Goal: Information Seeking & Learning: Find specific fact

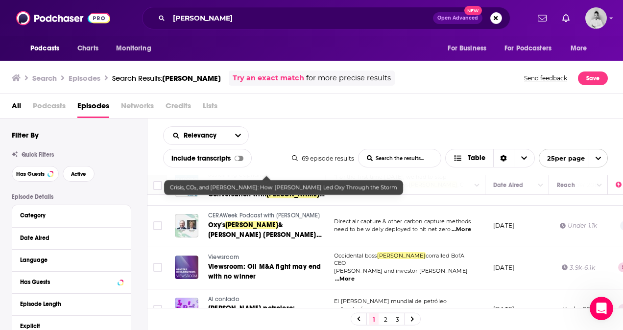
scroll to position [894, 0]
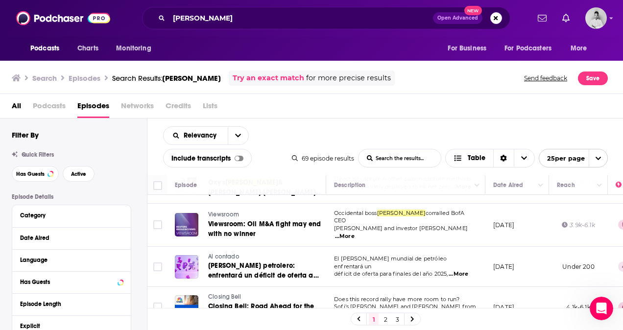
click at [386, 320] on link "2" at bounding box center [385, 319] width 10 height 12
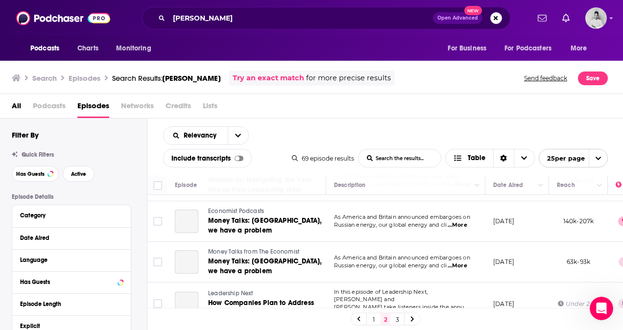
scroll to position [912, 0]
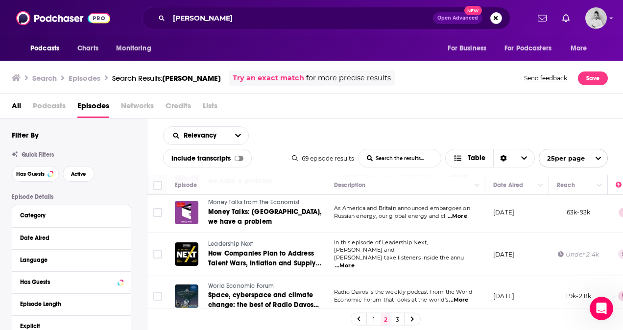
click at [396, 322] on link "3" at bounding box center [397, 319] width 10 height 12
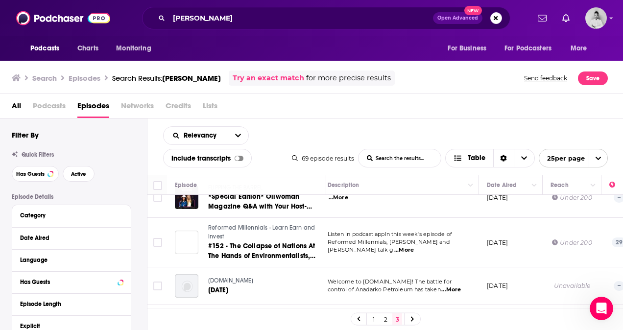
scroll to position [692, 6]
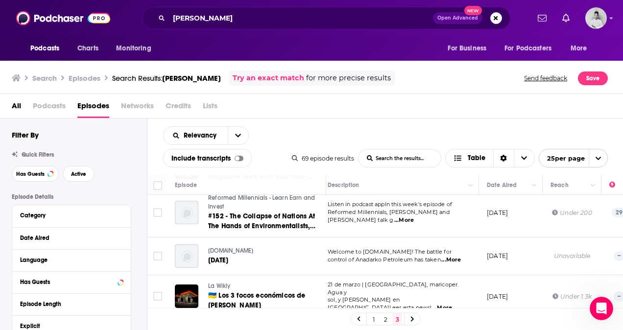
drag, startPoint x: 231, startPoint y: 7, endPoint x: 134, endPoint y: 24, distance: 99.0
click at [134, 24] on div "[PERSON_NAME] Open Advanced New" at bounding box center [326, 18] width 406 height 23
click at [493, 18] on button "Search podcasts, credits, & more..." at bounding box center [496, 18] width 12 height 12
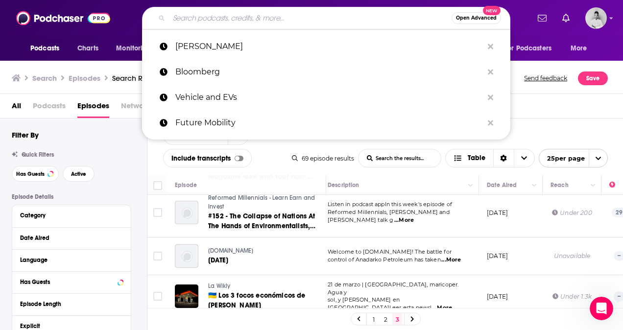
click at [201, 24] on input "Search podcasts, credits, & more..." at bounding box center [310, 18] width 283 height 16
paste input "[PERSON_NAME]"
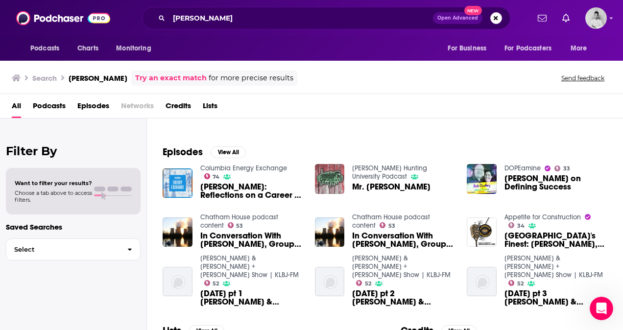
scroll to position [120, 0]
click at [225, 151] on button "View All" at bounding box center [228, 153] width 35 height 12
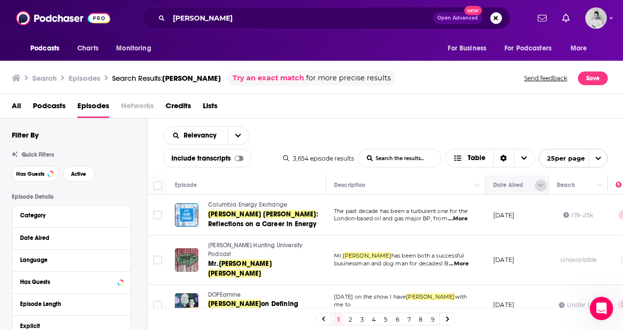
click at [539, 187] on icon "Column Actions" at bounding box center [540, 186] width 5 height 6
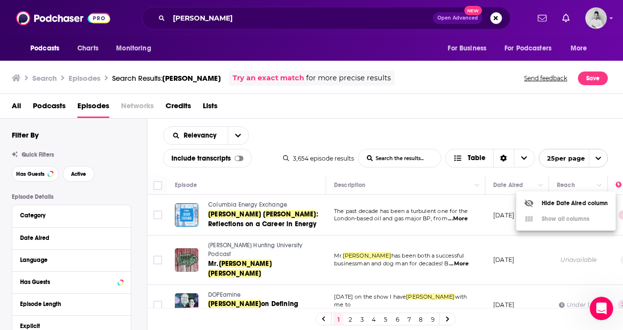
click at [484, 129] on div at bounding box center [311, 165] width 623 height 330
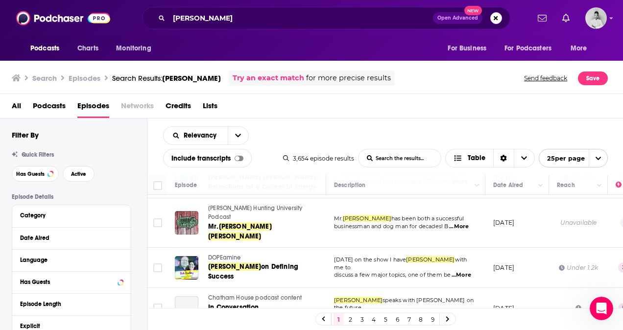
scroll to position [38, 0]
click at [508, 192] on th "Date Aired" at bounding box center [517, 185] width 64 height 20
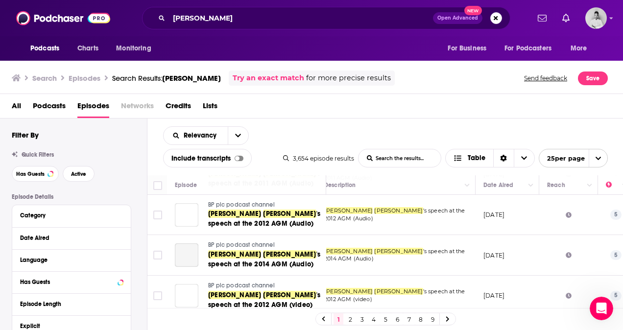
scroll to position [882, 10]
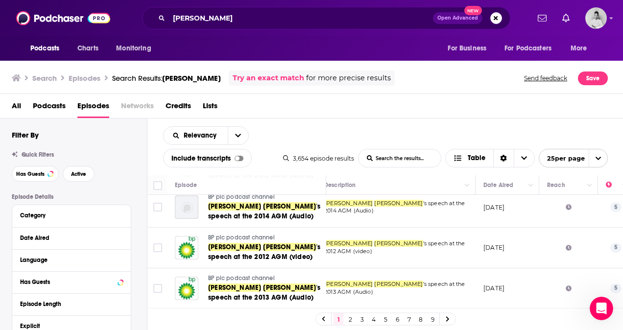
click at [351, 315] on link "2" at bounding box center [350, 319] width 10 height 12
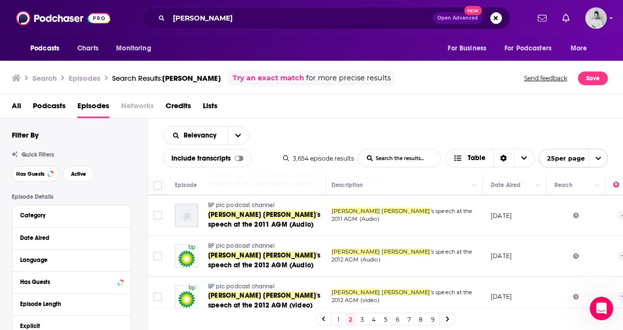
scroll to position [285, 2]
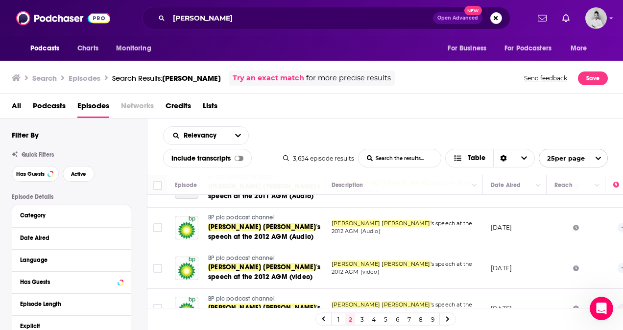
click at [252, 28] on div "[PERSON_NAME] Open Advanced New" at bounding box center [326, 18] width 368 height 23
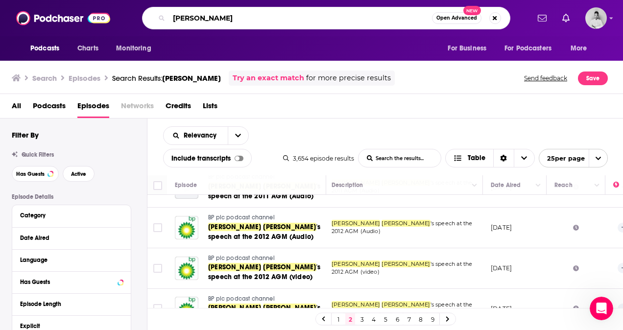
click at [244, 19] on input "[PERSON_NAME]" at bounding box center [300, 18] width 263 height 16
type input "B"
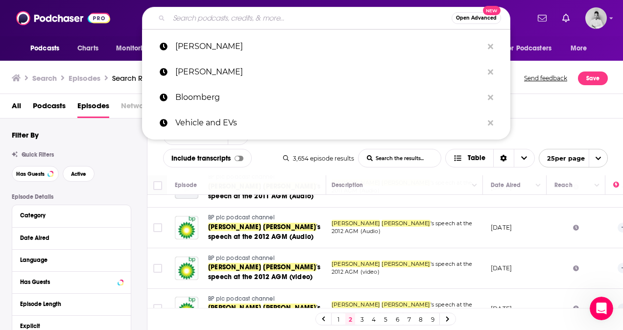
paste input "[PERSON_NAME]"
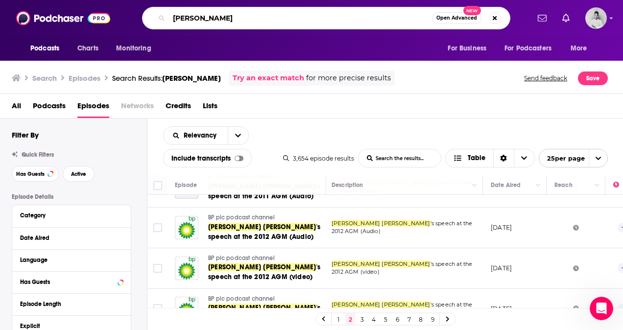
type input "[PERSON_NAME]"
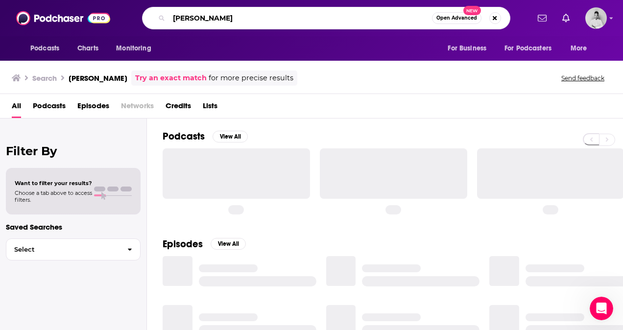
click at [244, 19] on input "[PERSON_NAME]" at bounding box center [300, 18] width 263 height 16
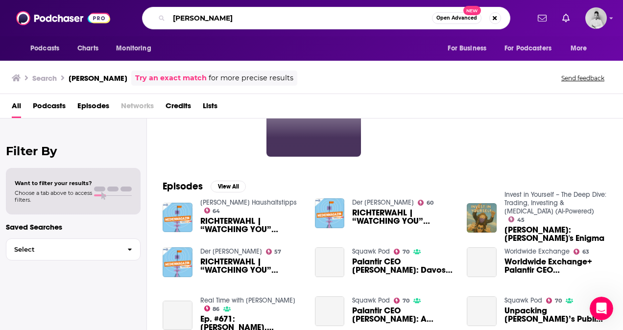
scroll to position [87, 0]
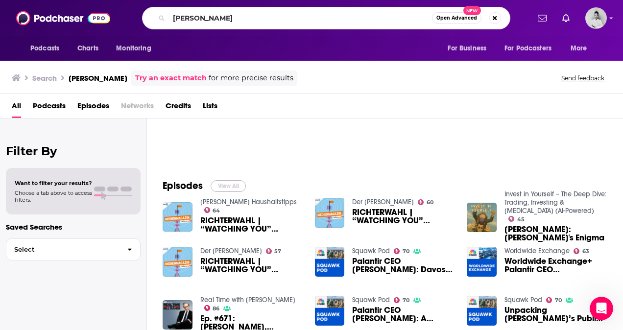
click at [226, 180] on button "View All" at bounding box center [228, 186] width 35 height 12
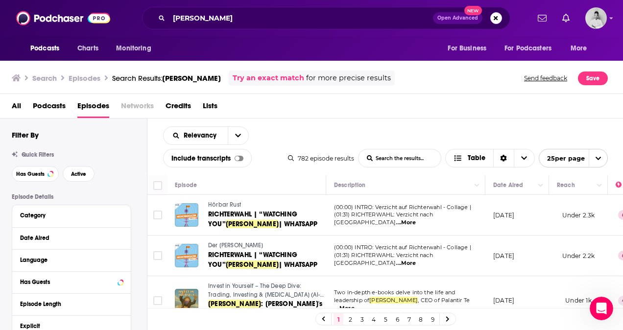
scroll to position [8, 0]
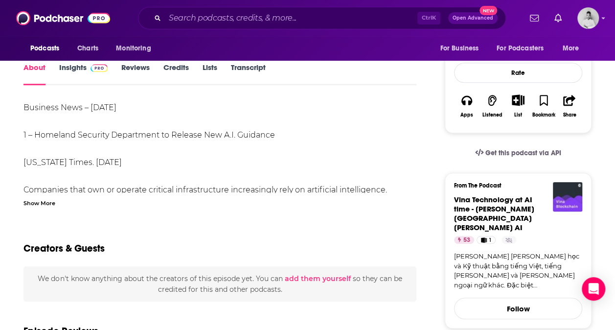
scroll to position [173, 0]
click at [50, 205] on div "Show More" at bounding box center [40, 201] width 32 height 9
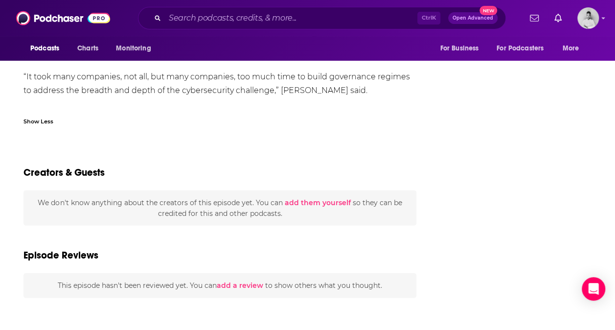
scroll to position [1017, 0]
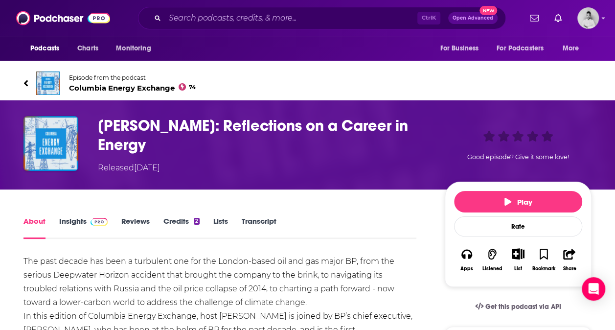
scroll to position [2, 0]
